Goal: Task Accomplishment & Management: Use online tool/utility

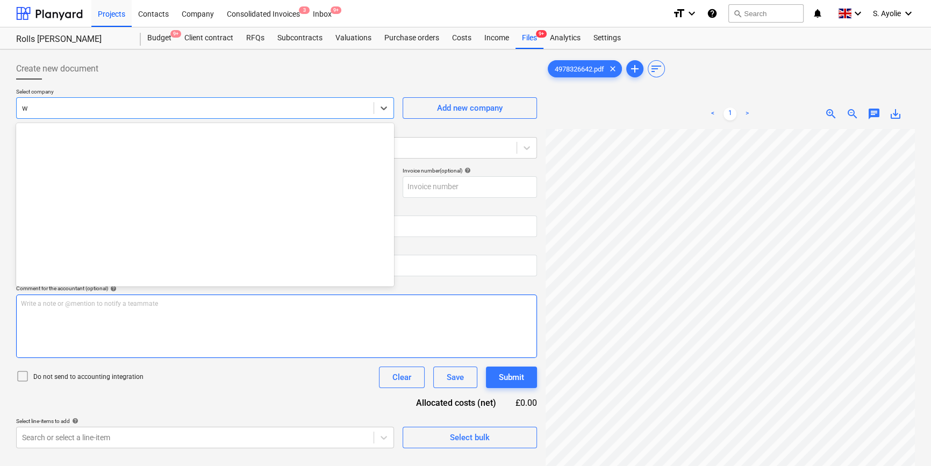
scroll to position [2691, 0]
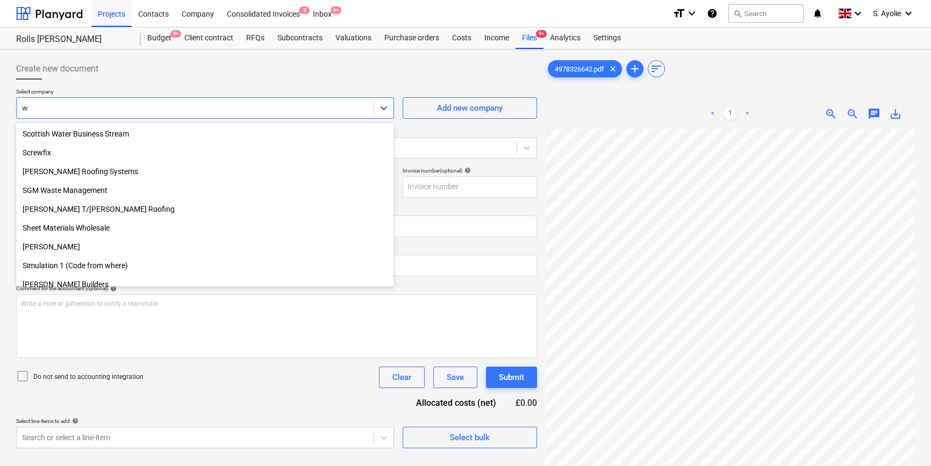
type input "w"
click at [832, 113] on span "zoom_in" at bounding box center [831, 114] width 13 height 13
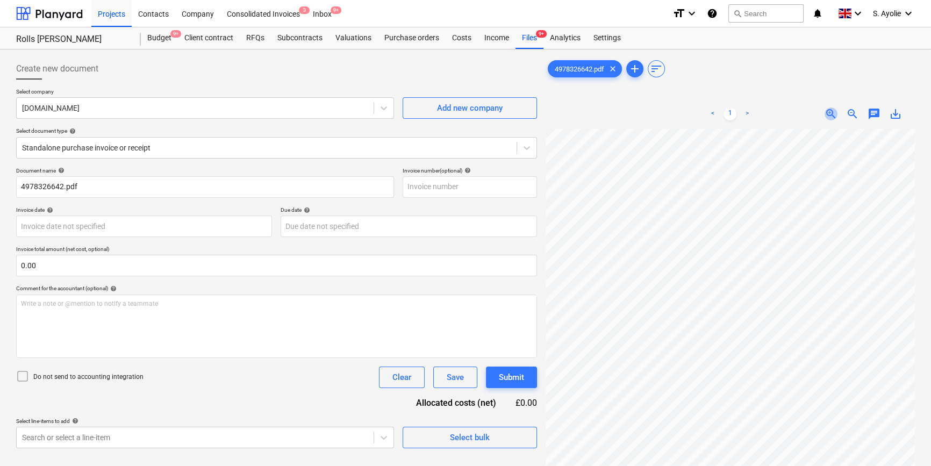
click at [832, 114] on span "zoom_in" at bounding box center [831, 114] width 13 height 13
click at [831, 113] on span "zoom_in" at bounding box center [831, 114] width 13 height 13
click at [830, 113] on span "zoom_in" at bounding box center [831, 114] width 13 height 13
click at [81, 191] on input "4978326642.pdf" at bounding box center [205, 187] width 378 height 22
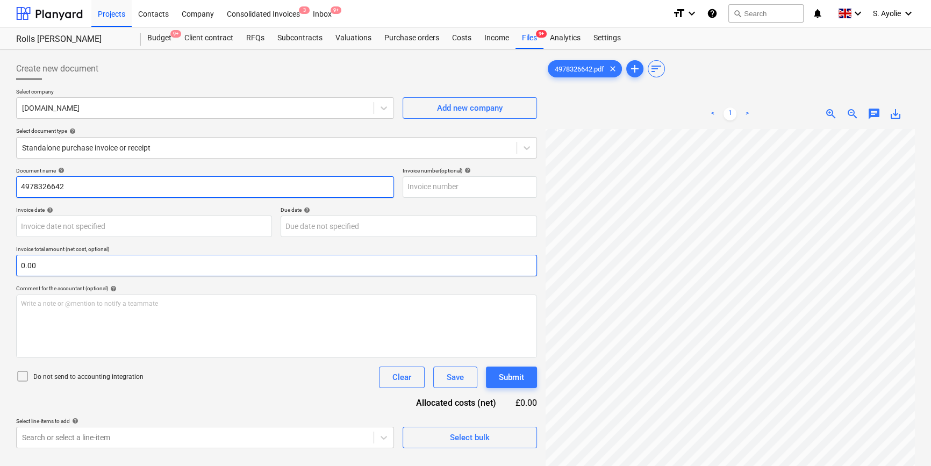
type input "4978326642"
click at [109, 270] on input "text" at bounding box center [276, 266] width 521 height 22
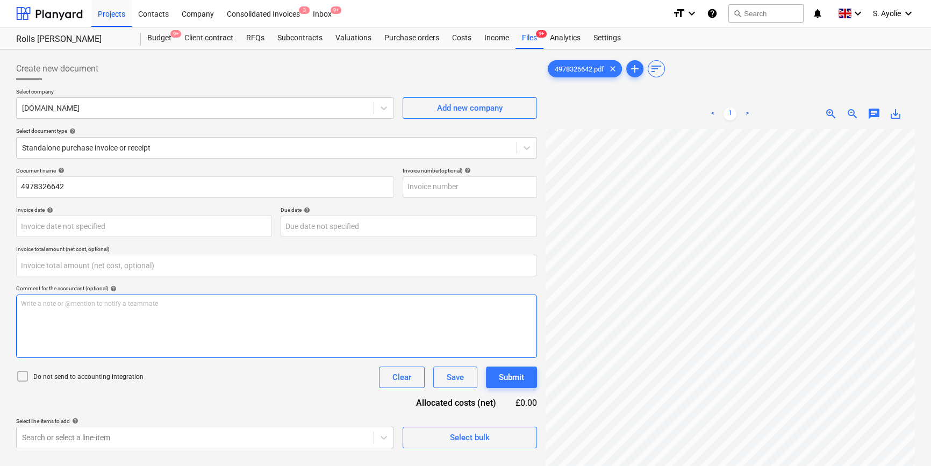
type input "0.00"
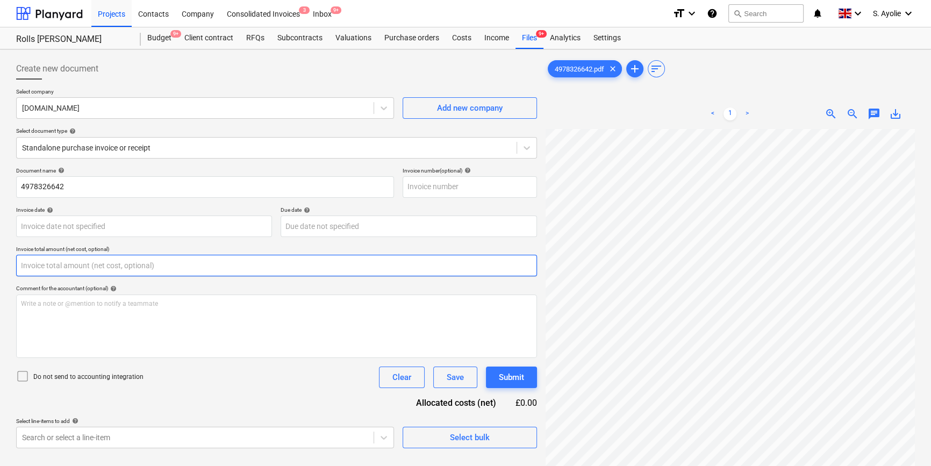
click at [89, 269] on input "text" at bounding box center [276, 266] width 521 height 22
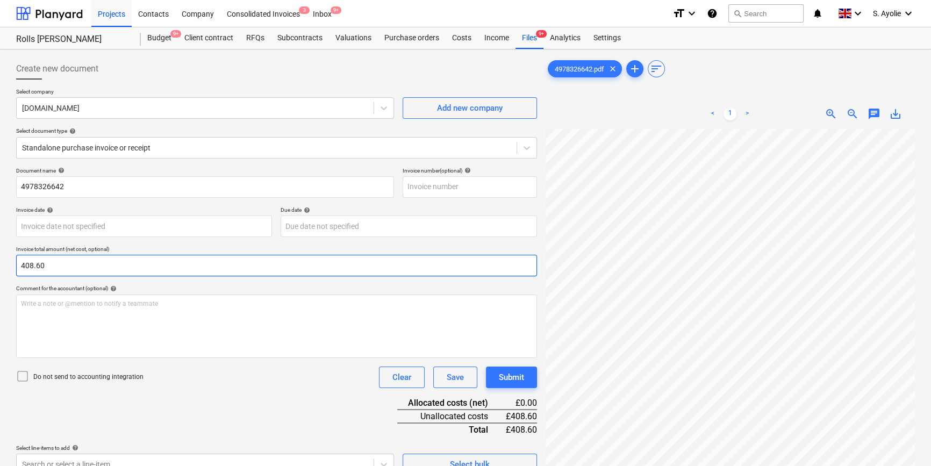
type input "408.60"
click at [20, 379] on icon at bounding box center [22, 376] width 13 height 13
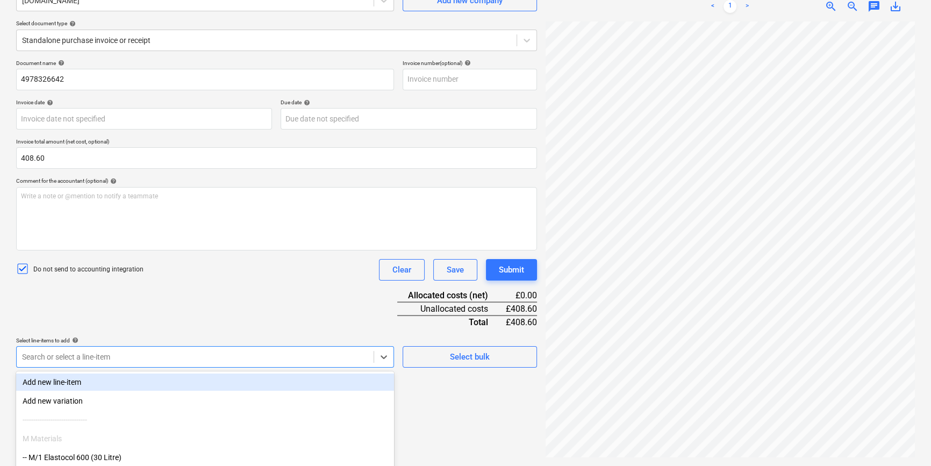
scroll to position [176, 0]
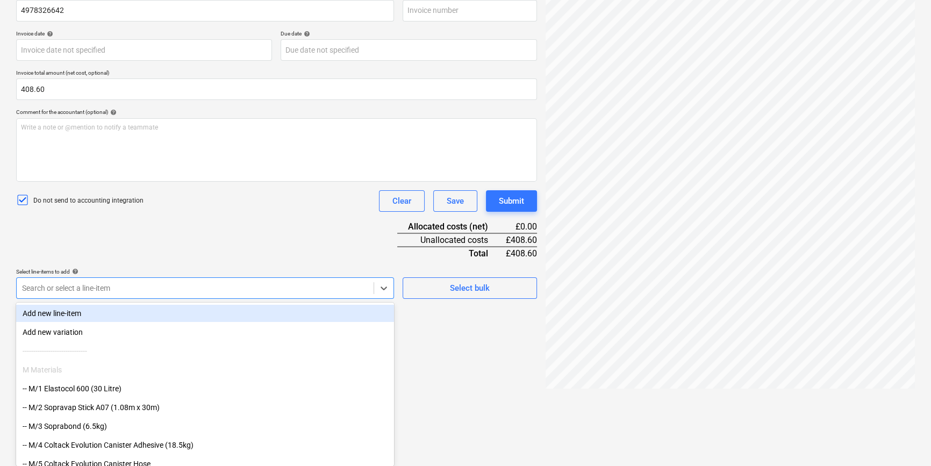
click at [145, 290] on body "Projects Contacts Company Consolidated Invoices 3 Inbox 9+ format_size keyboard…" at bounding box center [465, 57] width 931 height 466
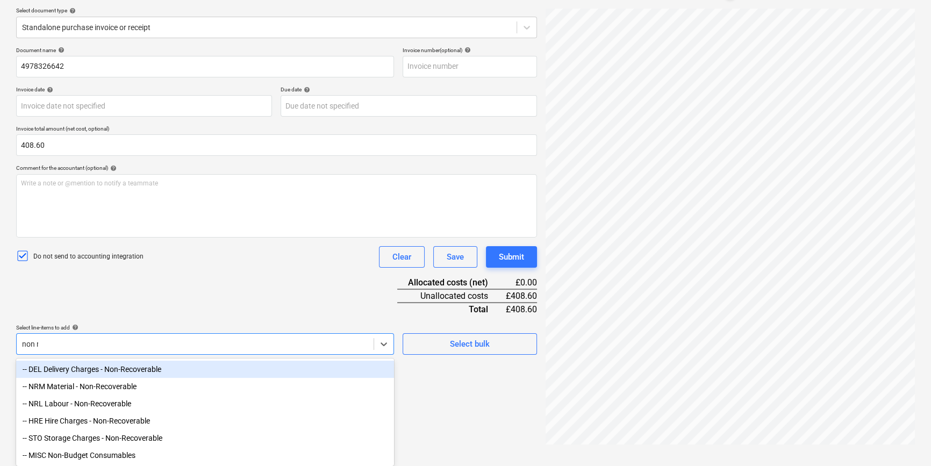
scroll to position [108, 0]
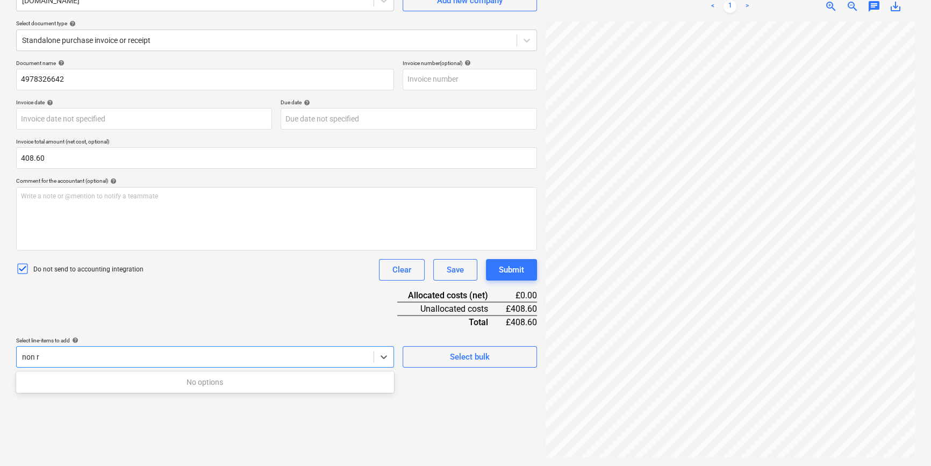
type input "non"
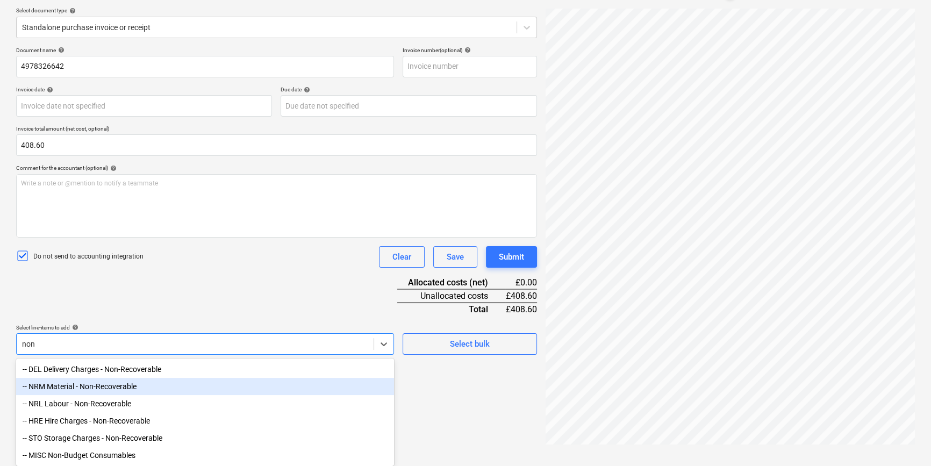
click at [134, 389] on div "-- NRM Material - Non-Recoverable" at bounding box center [205, 386] width 378 height 17
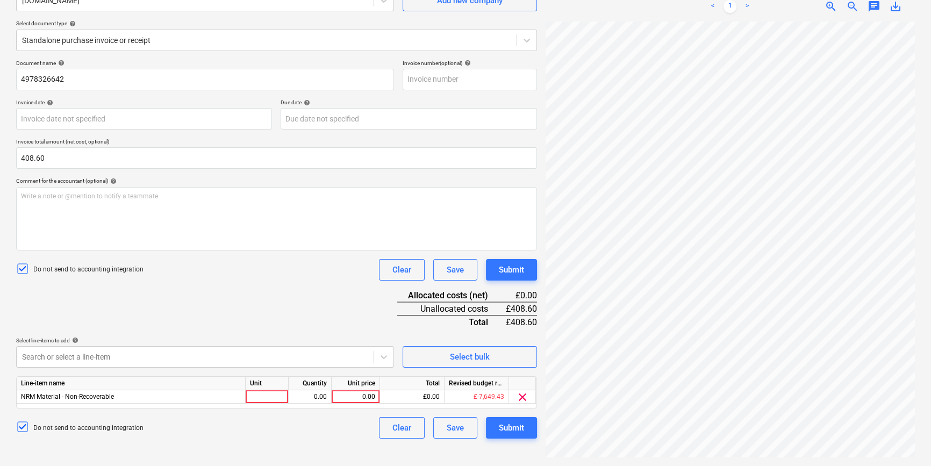
scroll to position [108, 0]
click at [307, 317] on div "Document name help 4978326642 Invoice number (optional) help Invoice date help …" at bounding box center [276, 249] width 521 height 379
click at [283, 393] on div at bounding box center [267, 396] width 43 height 13
type input "pcs"
click at [317, 398] on div "0.00" at bounding box center [310, 396] width 34 height 13
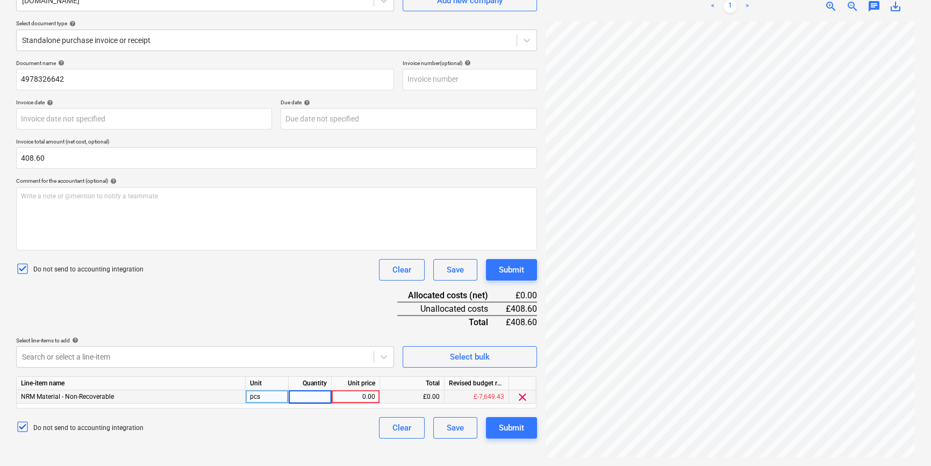
type input "1"
click at [354, 395] on div "0.00" at bounding box center [355, 396] width 39 height 13
type input "408.60"
click at [354, 419] on div "Do not send to accounting integration Clear Save Submit" at bounding box center [276, 428] width 521 height 22
click at [516, 433] on div "Submit" at bounding box center [511, 428] width 25 height 14
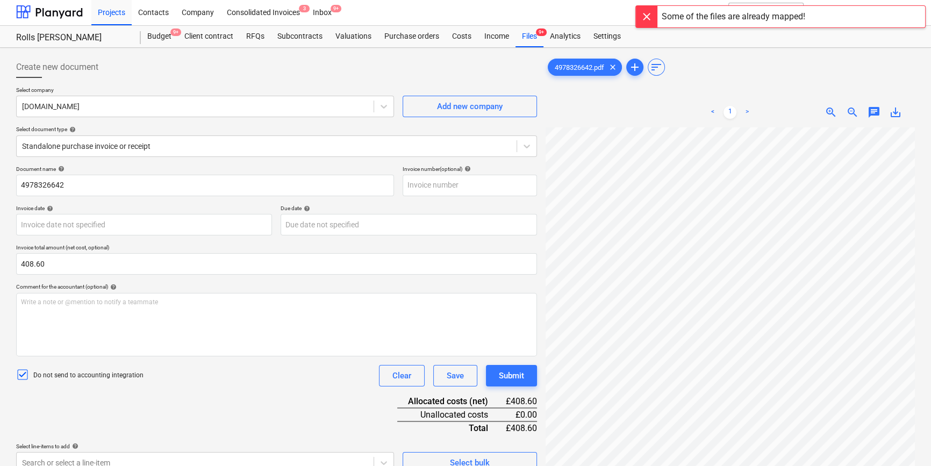
scroll to position [0, 0]
click at [528, 42] on div "Files 9+" at bounding box center [530, 38] width 28 height 22
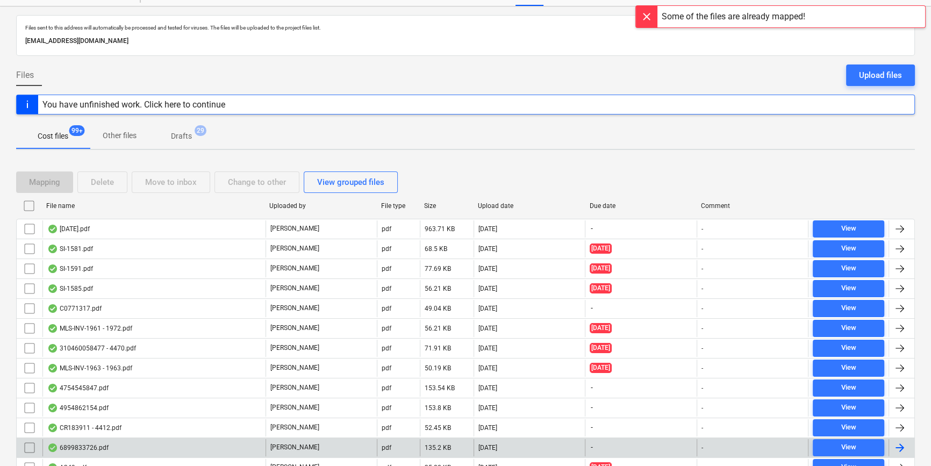
scroll to position [48, 0]
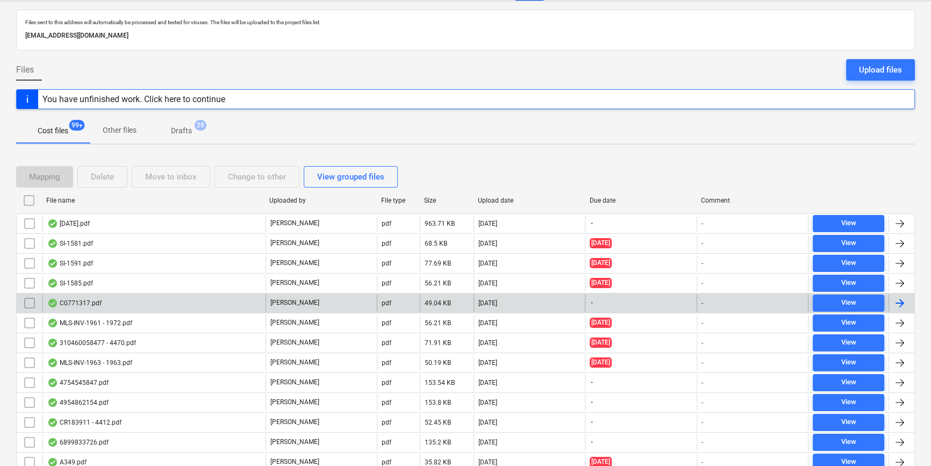
click at [208, 304] on div "C0771317.pdf" at bounding box center [153, 303] width 223 height 17
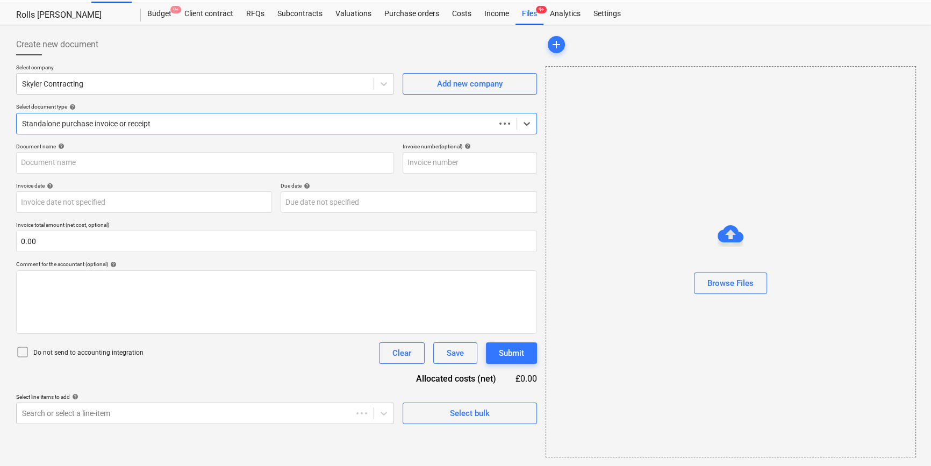
scroll to position [23, 0]
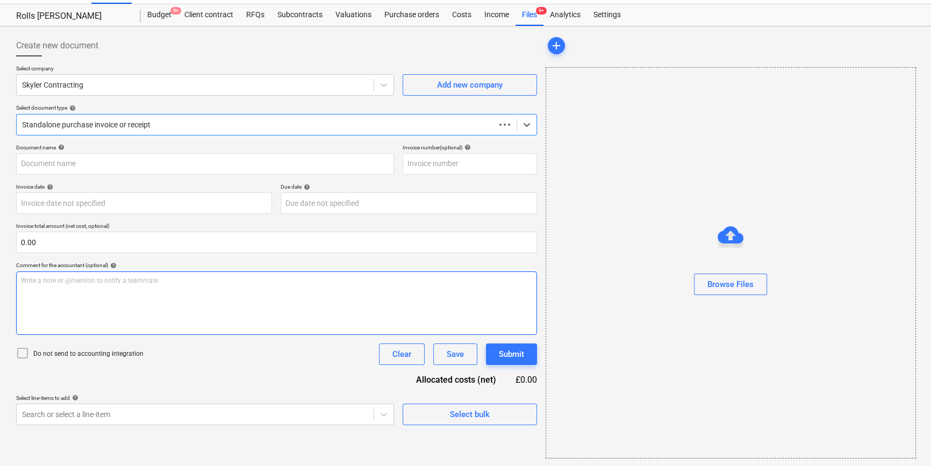
type input "C0771317"
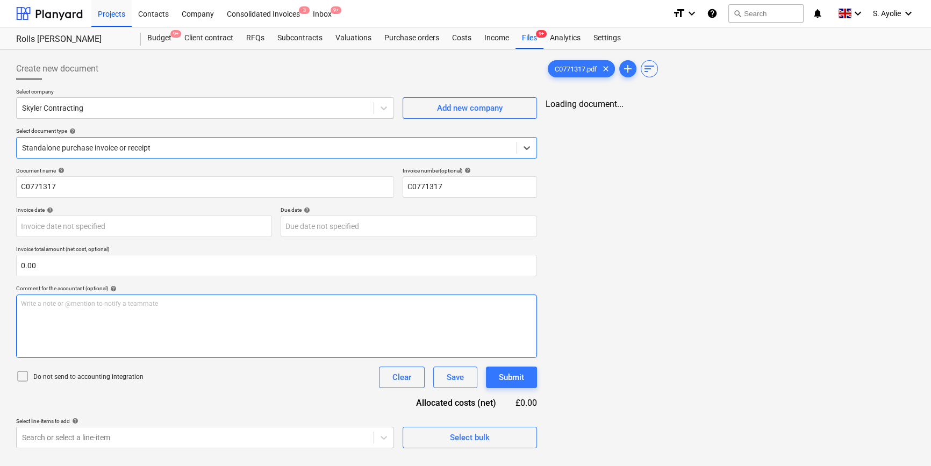
scroll to position [0, 0]
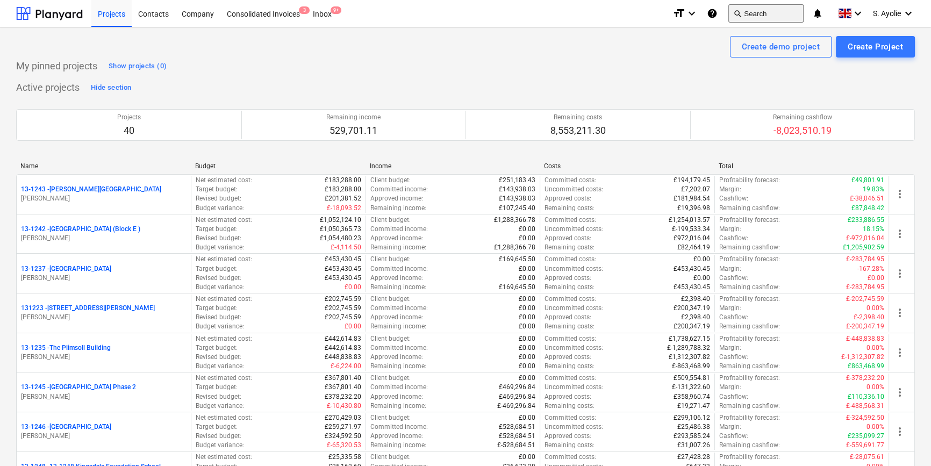
click at [777, 13] on button "search Search" at bounding box center [766, 13] width 75 height 18
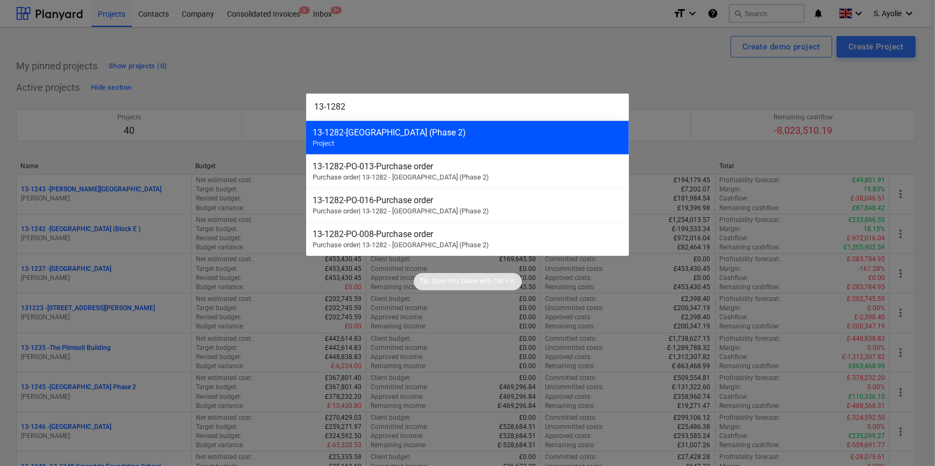
type input "13-1282"
click at [453, 136] on div "13-1282 - Plumstead West Thamesmead (Phase 2)" at bounding box center [467, 132] width 310 height 10
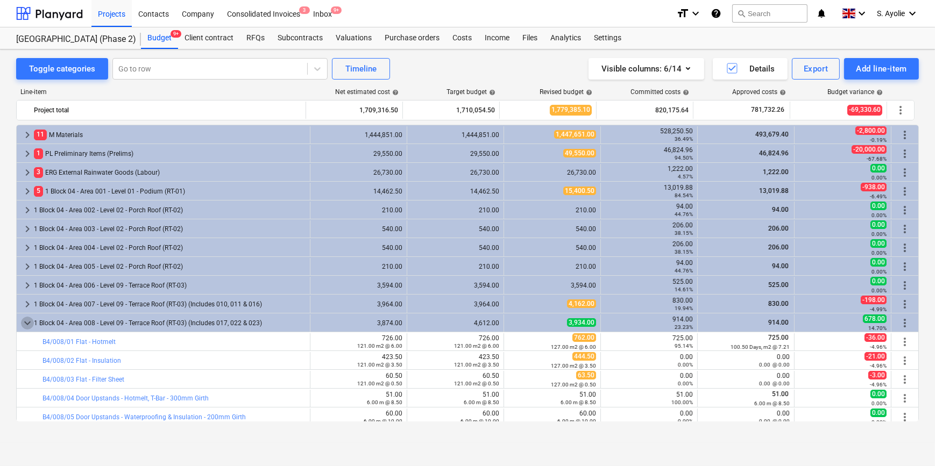
click at [27, 323] on span "keyboard_arrow_down" at bounding box center [27, 323] width 13 height 13
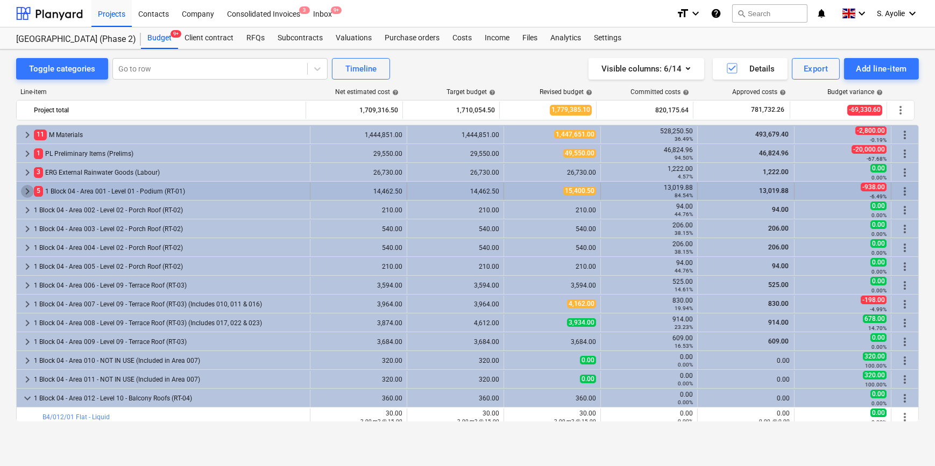
click at [27, 194] on span "keyboard_arrow_right" at bounding box center [27, 191] width 13 height 13
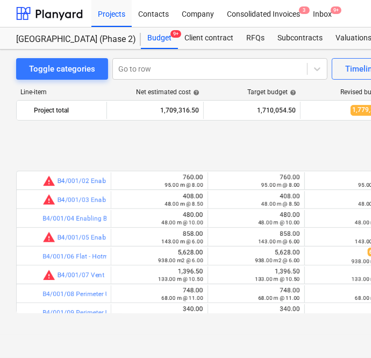
scroll to position [146, 0]
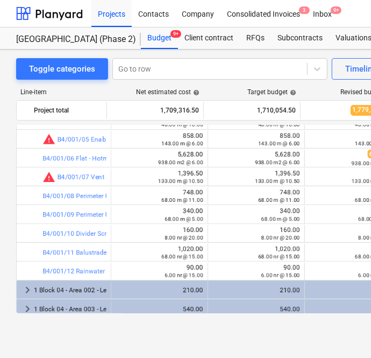
click at [219, 330] on div "Toggle categories Go to row Timeline Visible columns : 6/14 Details Export Add …" at bounding box center [368, 191] width 736 height 285
click at [3, 259] on div "Toggle categories Go to row Timeline Visible columns : 6/14 Details Export Add …" at bounding box center [368, 191] width 736 height 285
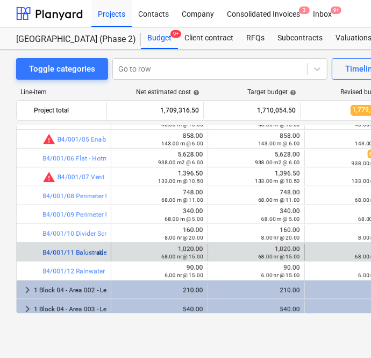
click at [66, 255] on link "B4/001/11 Balustrade Posts - Liquid" at bounding box center [94, 252] width 105 height 8
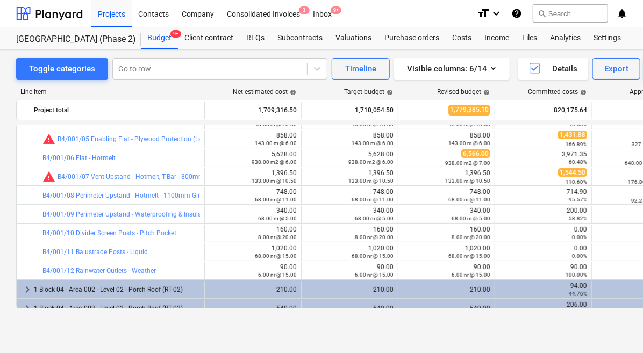
scroll to position [146, 0]
click at [219, 89] on div "Net estimated cost help" at bounding box center [252, 92] width 97 height 8
